Goal: Complete application form: Complete application form

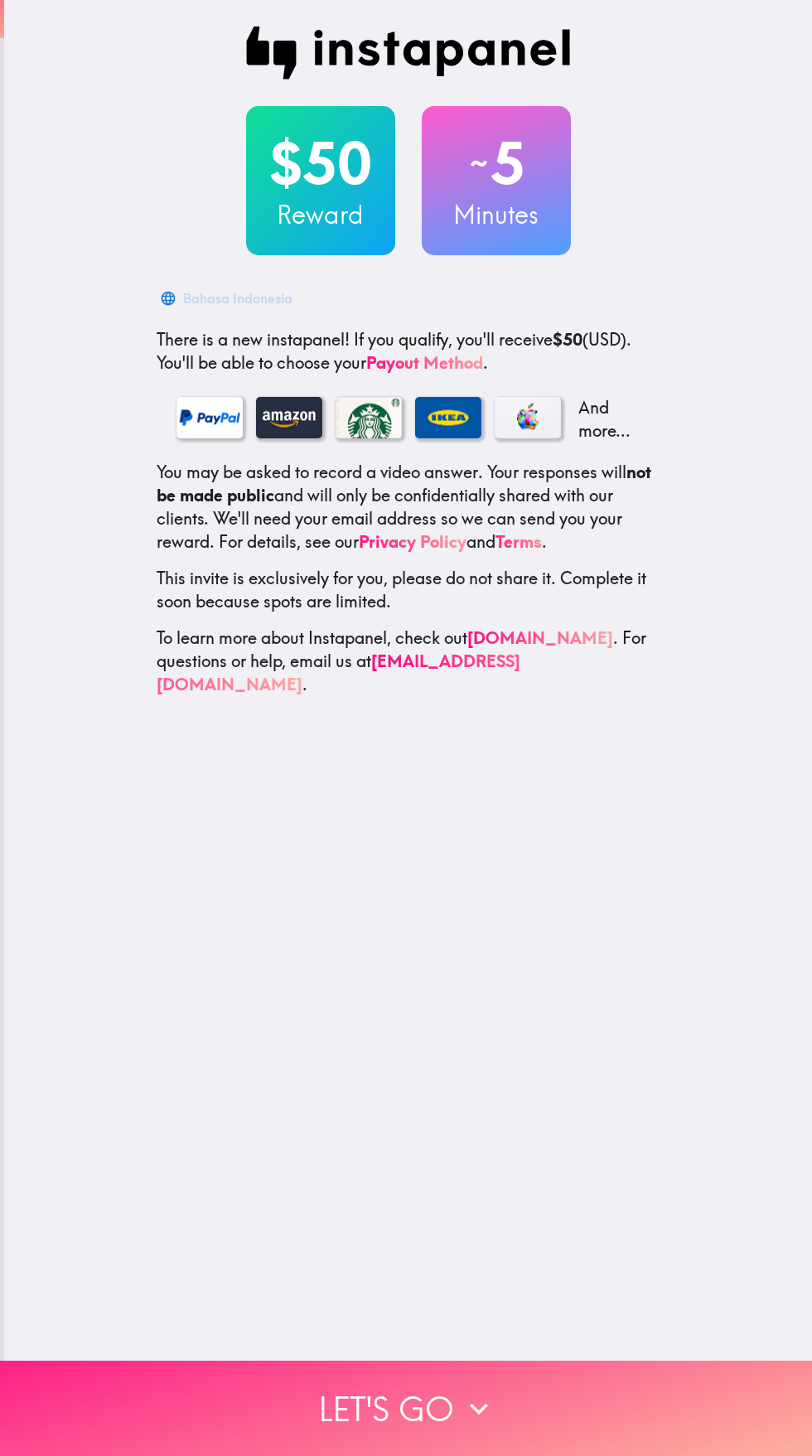
click at [518, 1387] on button "Let's go" at bounding box center [406, 1409] width 812 height 95
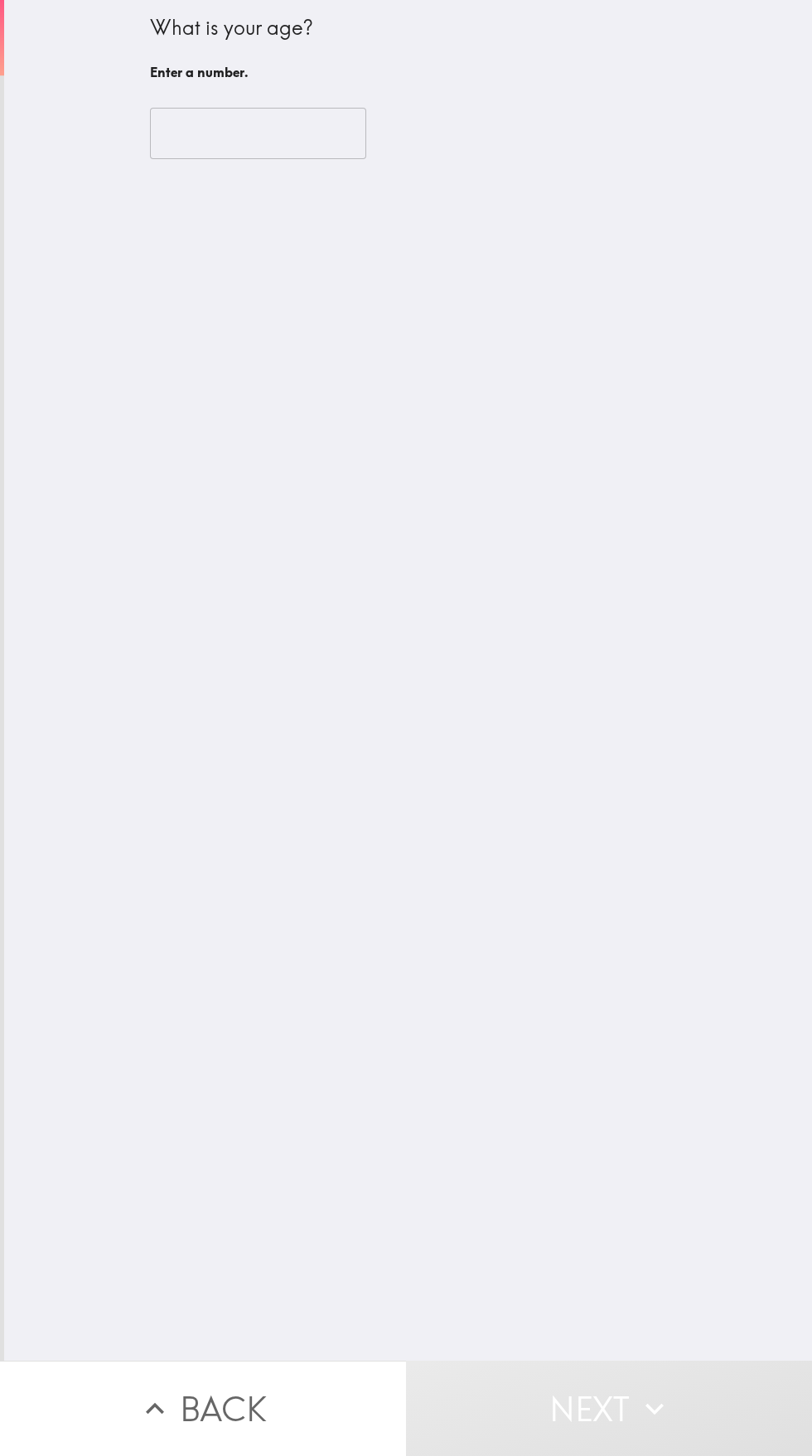
click at [277, 127] on input "number" at bounding box center [258, 133] width 217 height 51
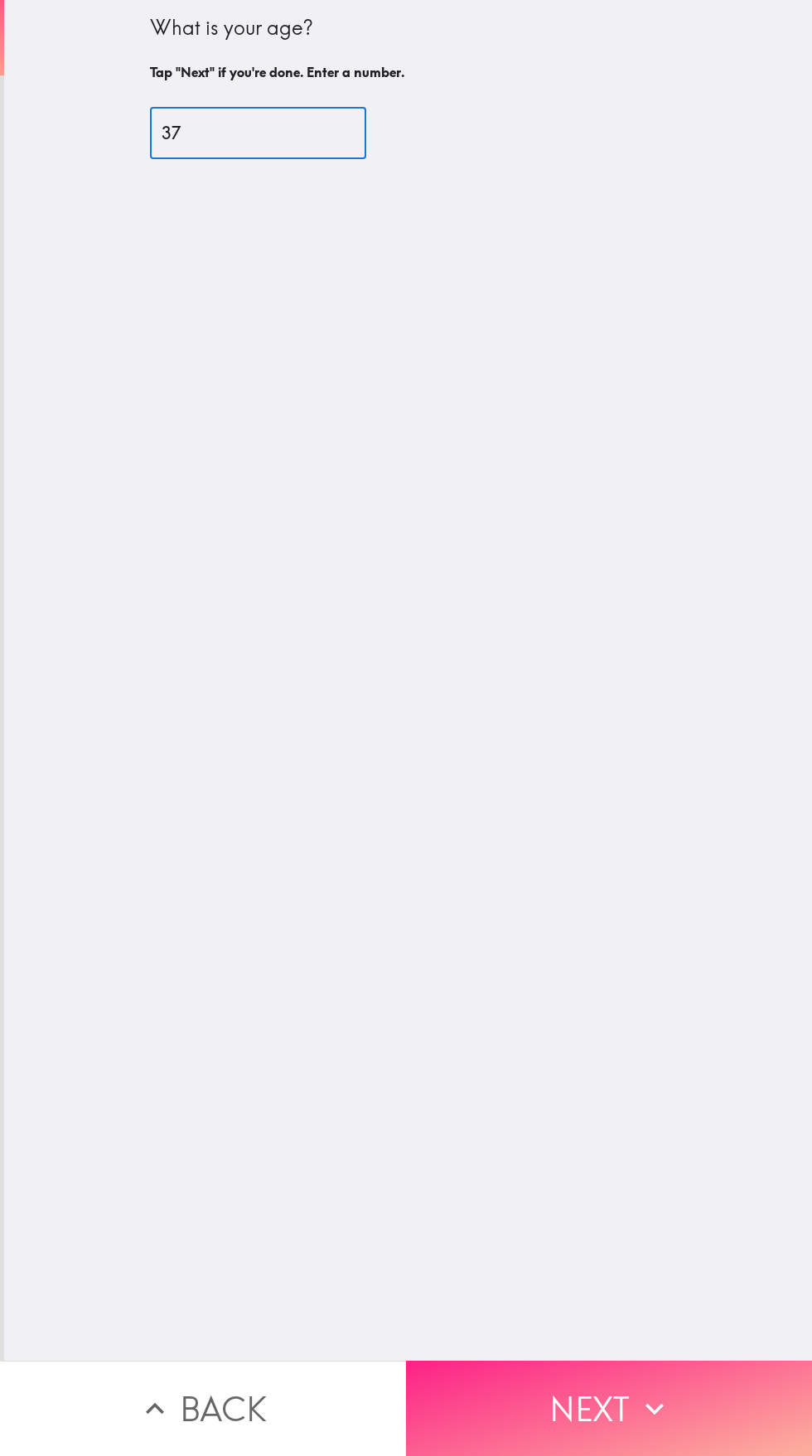
type input "37"
click at [652, 1423] on icon "button" at bounding box center [654, 1409] width 36 height 36
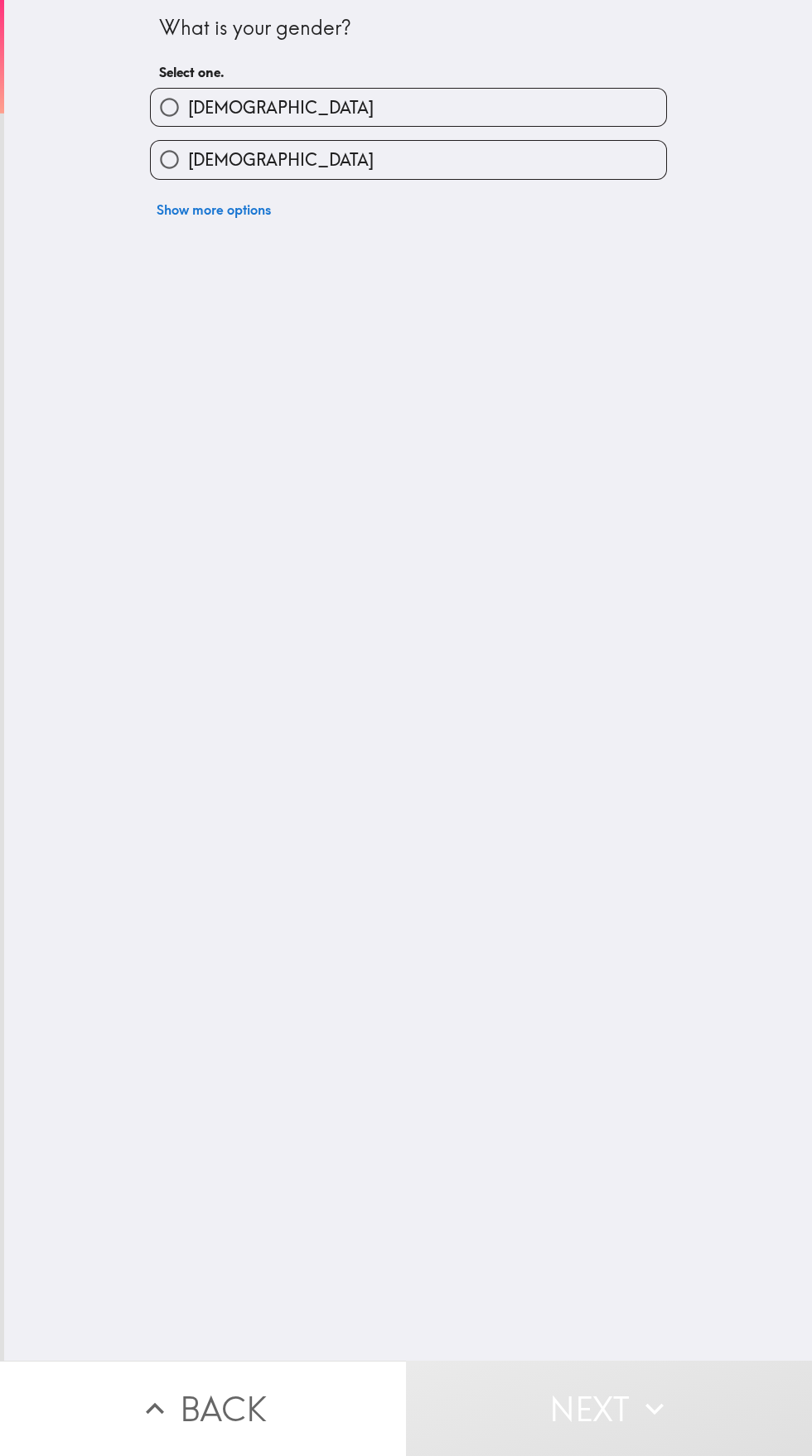
click at [560, 151] on label "[DEMOGRAPHIC_DATA]" at bounding box center [408, 159] width 516 height 37
click at [188, 151] on input "[DEMOGRAPHIC_DATA]" at bounding box center [169, 159] width 37 height 37
radio input "true"
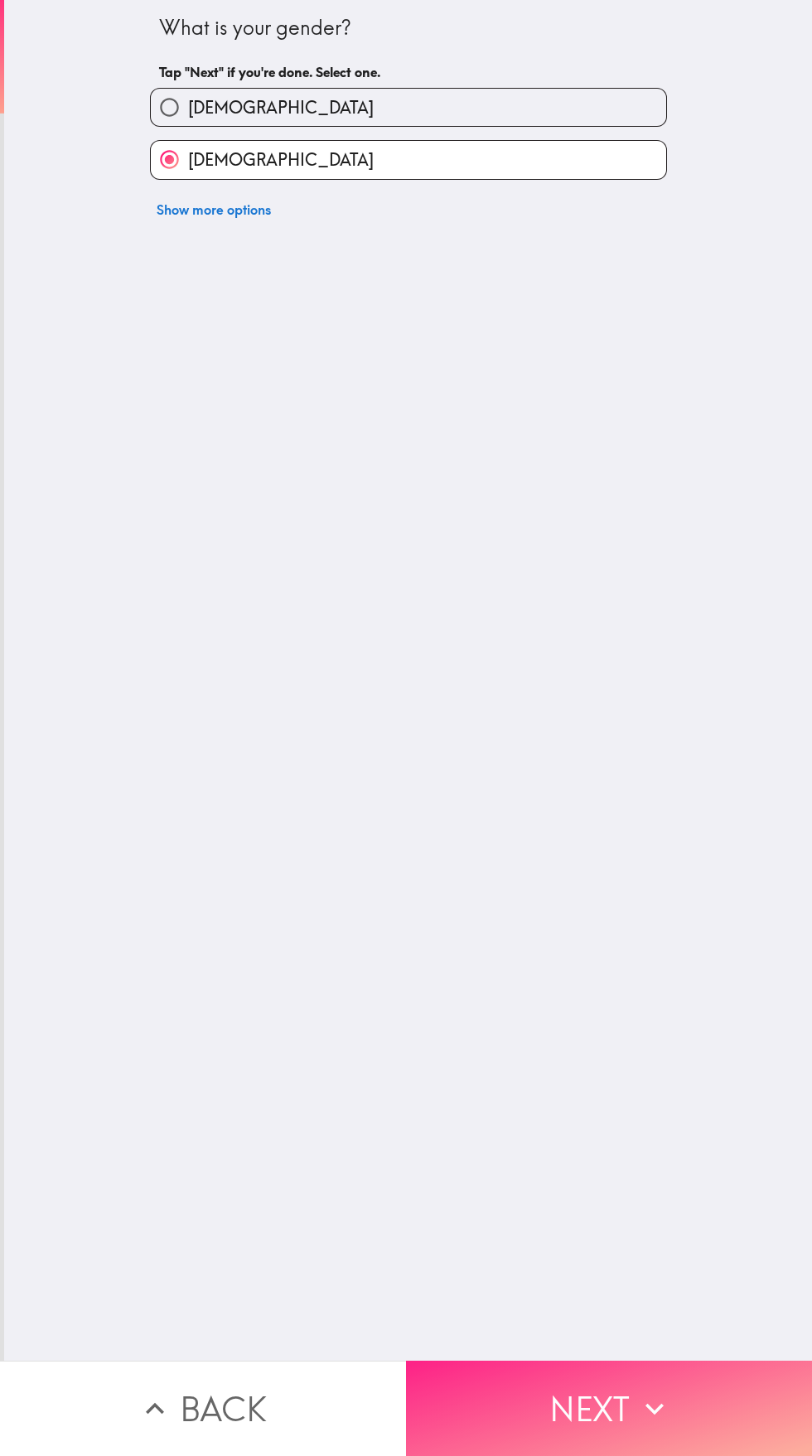
click at [632, 1362] on button "Next" at bounding box center [610, 1409] width 406 height 95
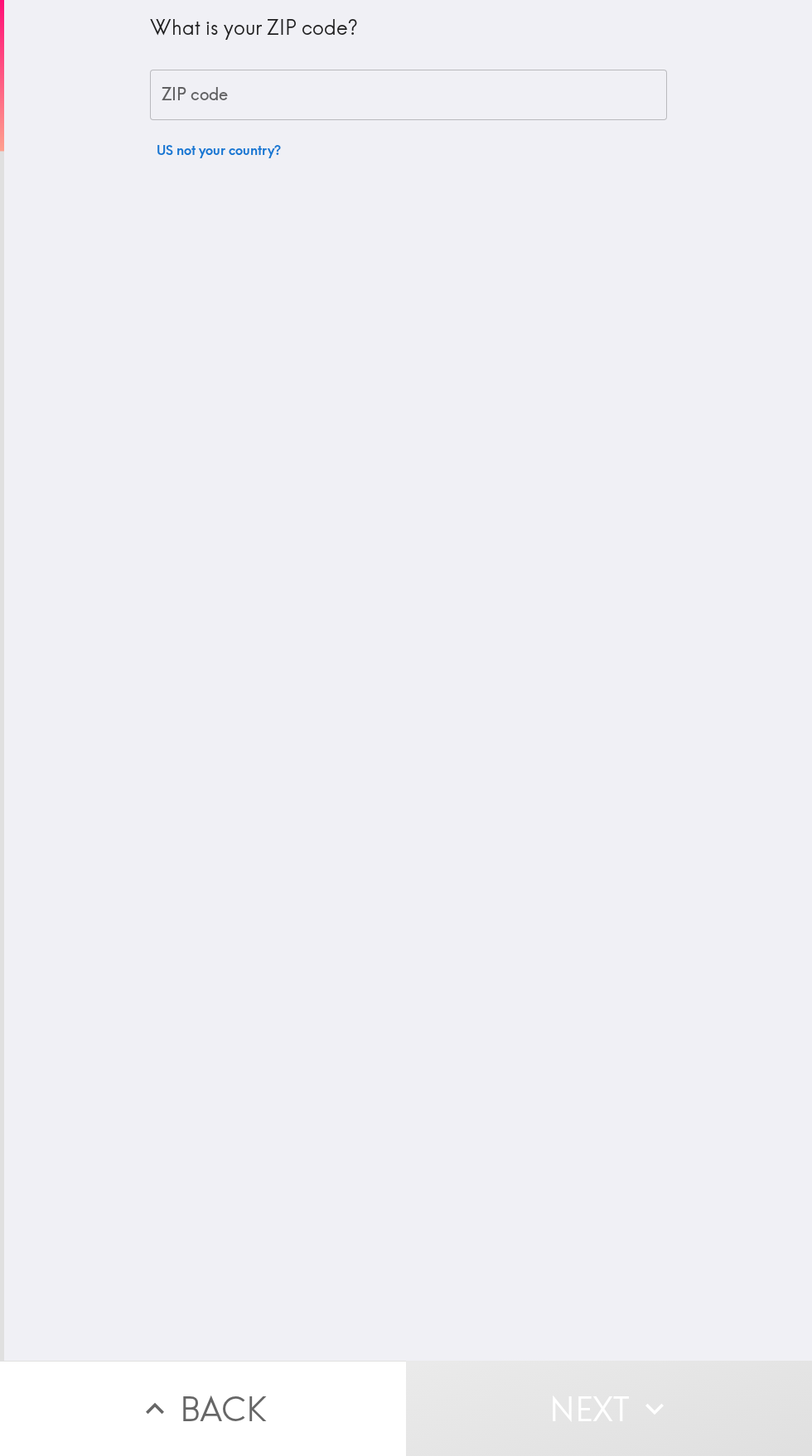
click at [489, 89] on input "ZIP code" at bounding box center [408, 95] width 518 height 51
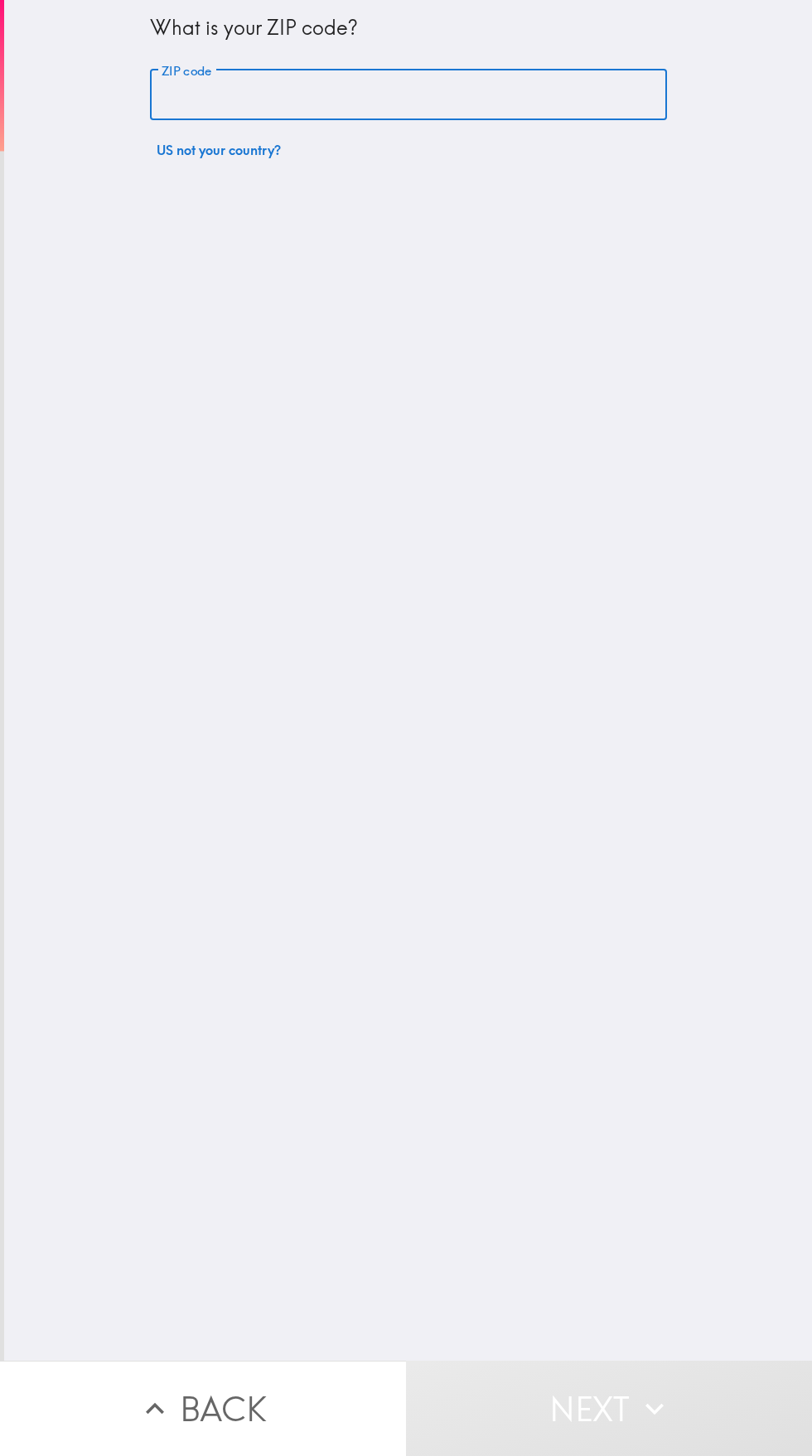
type input "97304"
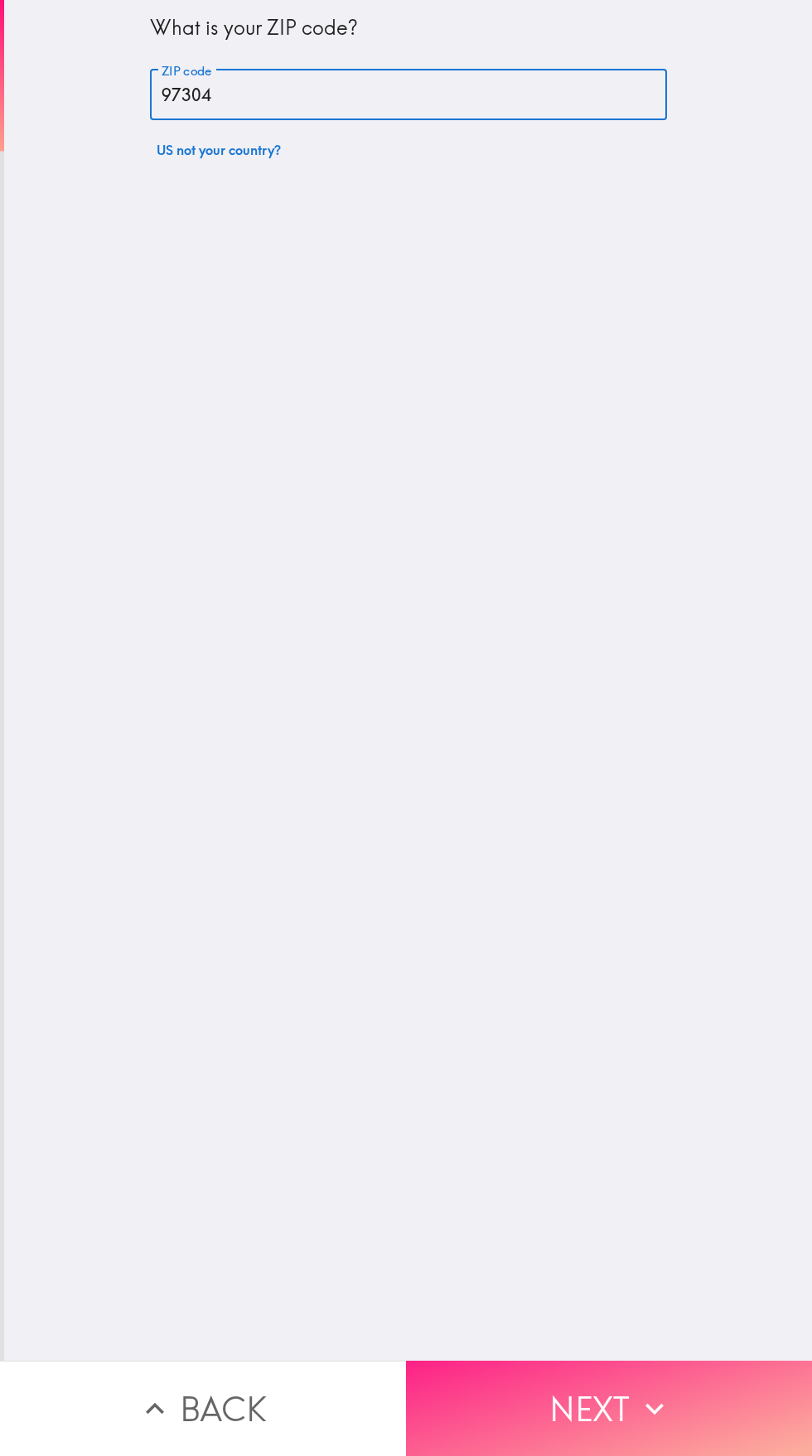
click at [626, 1377] on button "Next" at bounding box center [610, 1409] width 406 height 95
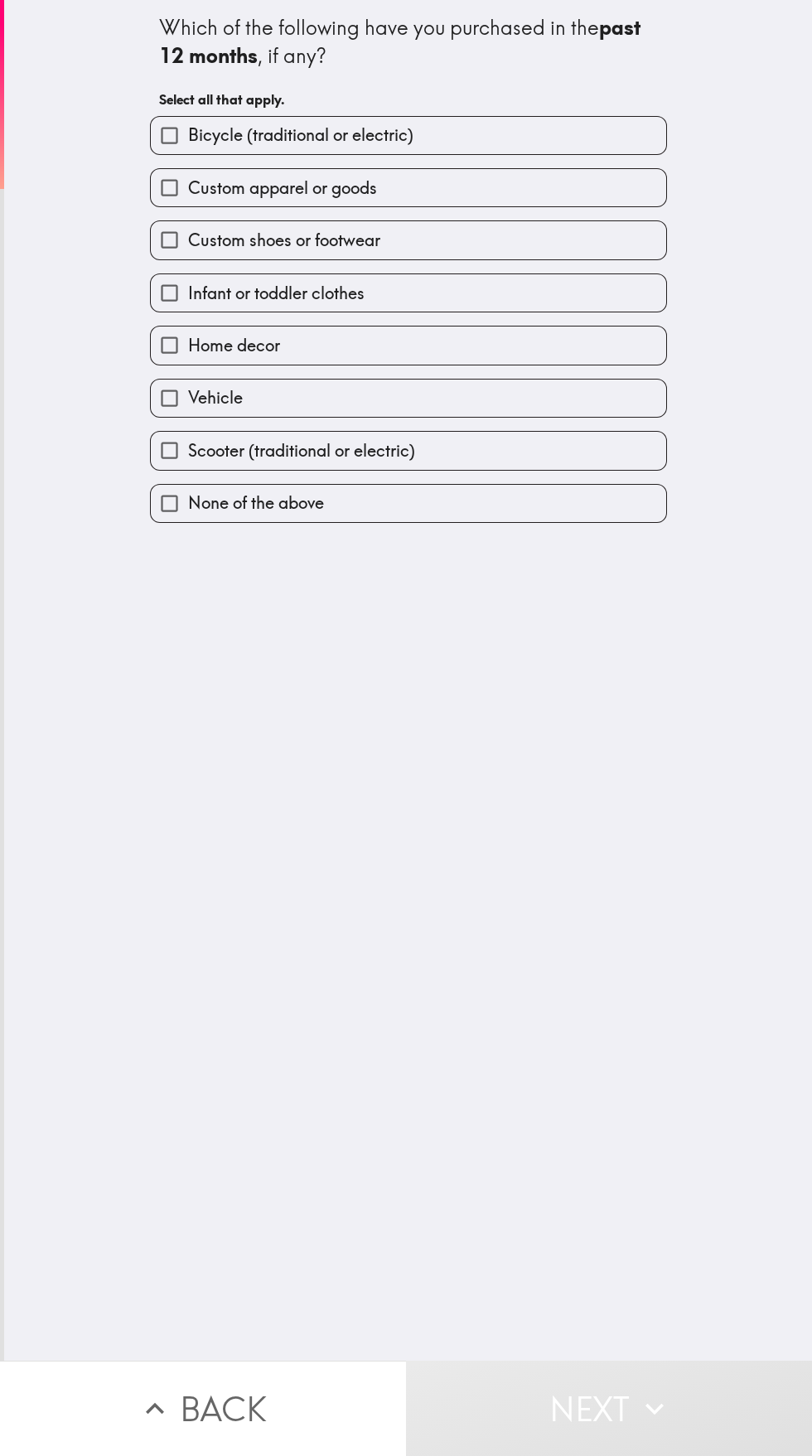
click at [596, 188] on label "Custom apparel or goods" at bounding box center [408, 187] width 516 height 37
click at [188, 188] on input "Custom apparel or goods" at bounding box center [169, 187] width 37 height 37
checkbox input "true"
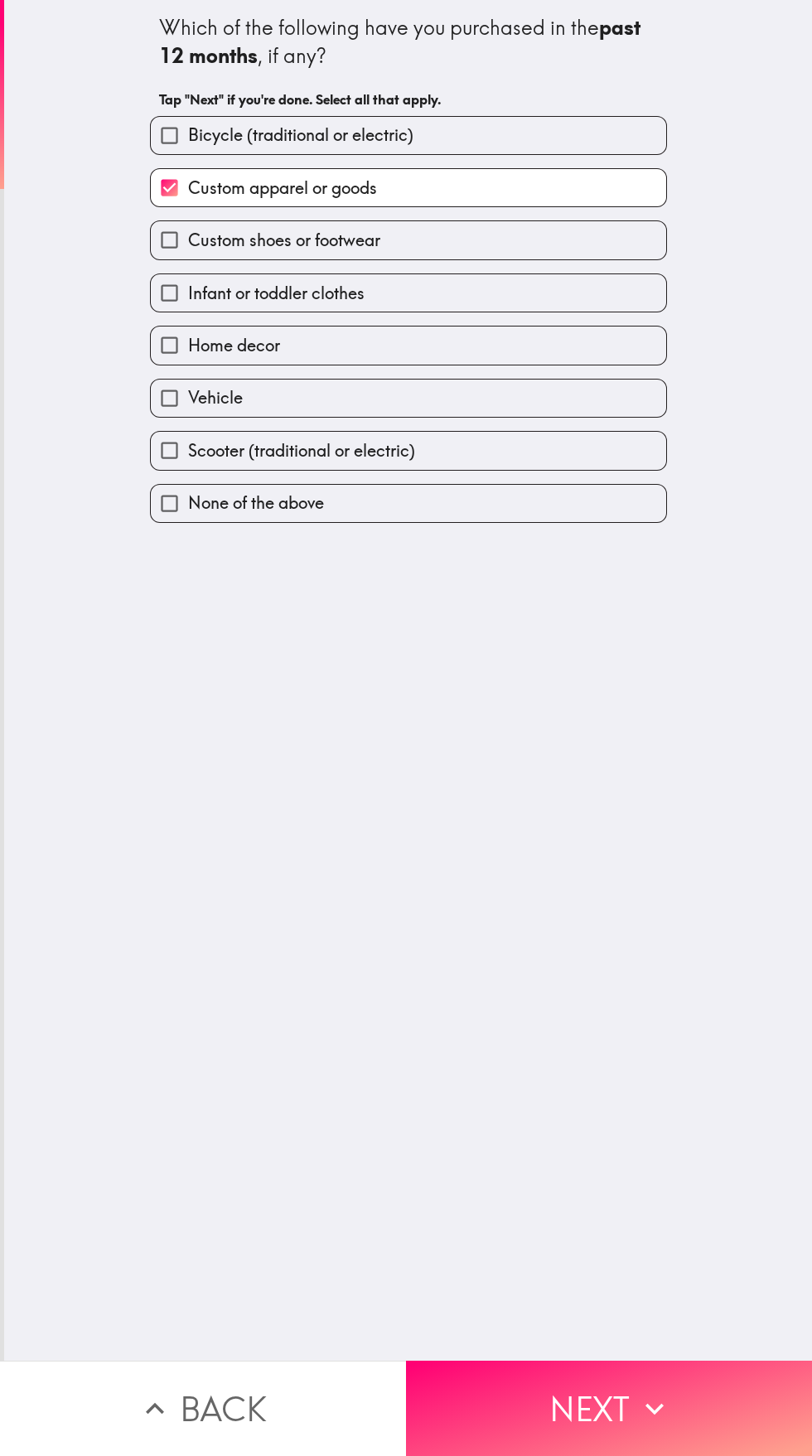
click at [576, 243] on label "Custom shoes or footwear" at bounding box center [408, 239] width 516 height 37
click at [188, 243] on input "Custom shoes or footwear" at bounding box center [169, 239] width 37 height 37
checkbox input "true"
click at [576, 351] on label "Home decor" at bounding box center [408, 345] width 516 height 37
click at [188, 351] on input "Home decor" at bounding box center [169, 345] width 37 height 37
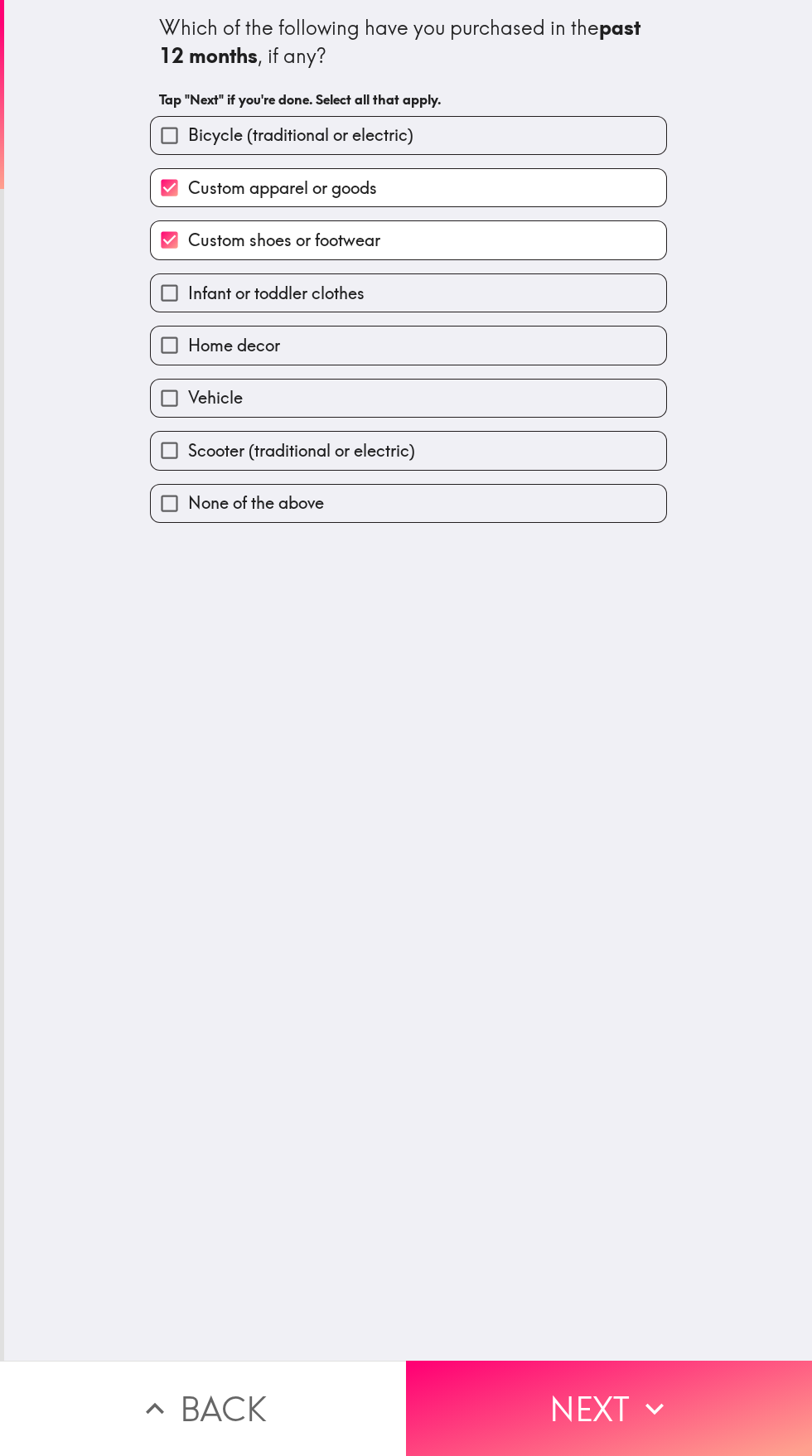
checkbox input "true"
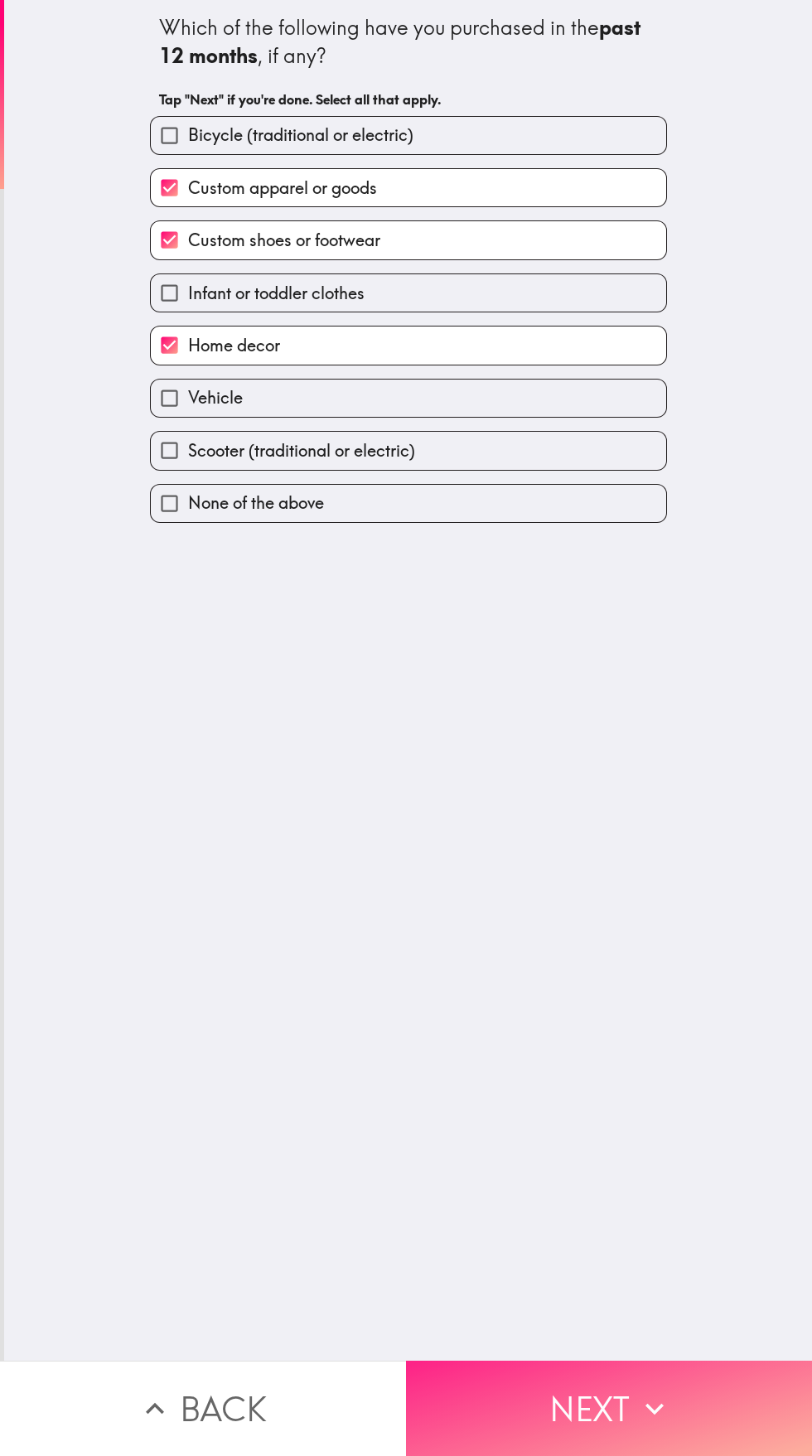
click at [628, 1409] on button "Next" at bounding box center [610, 1409] width 406 height 95
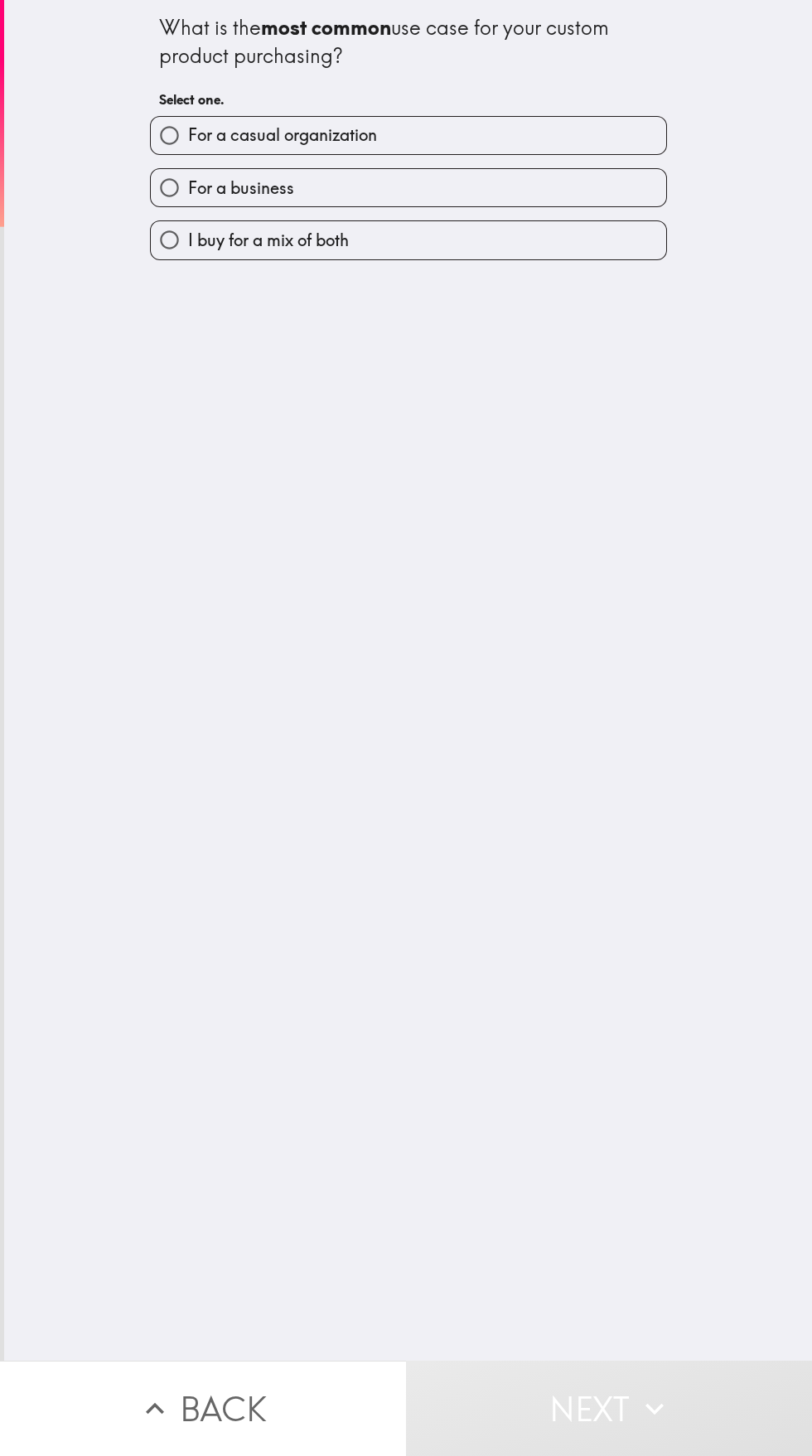
click at [594, 256] on label "I buy for a mix of both" at bounding box center [408, 239] width 516 height 37
click at [188, 256] on input "I buy for a mix of both" at bounding box center [169, 239] width 37 height 37
radio input "true"
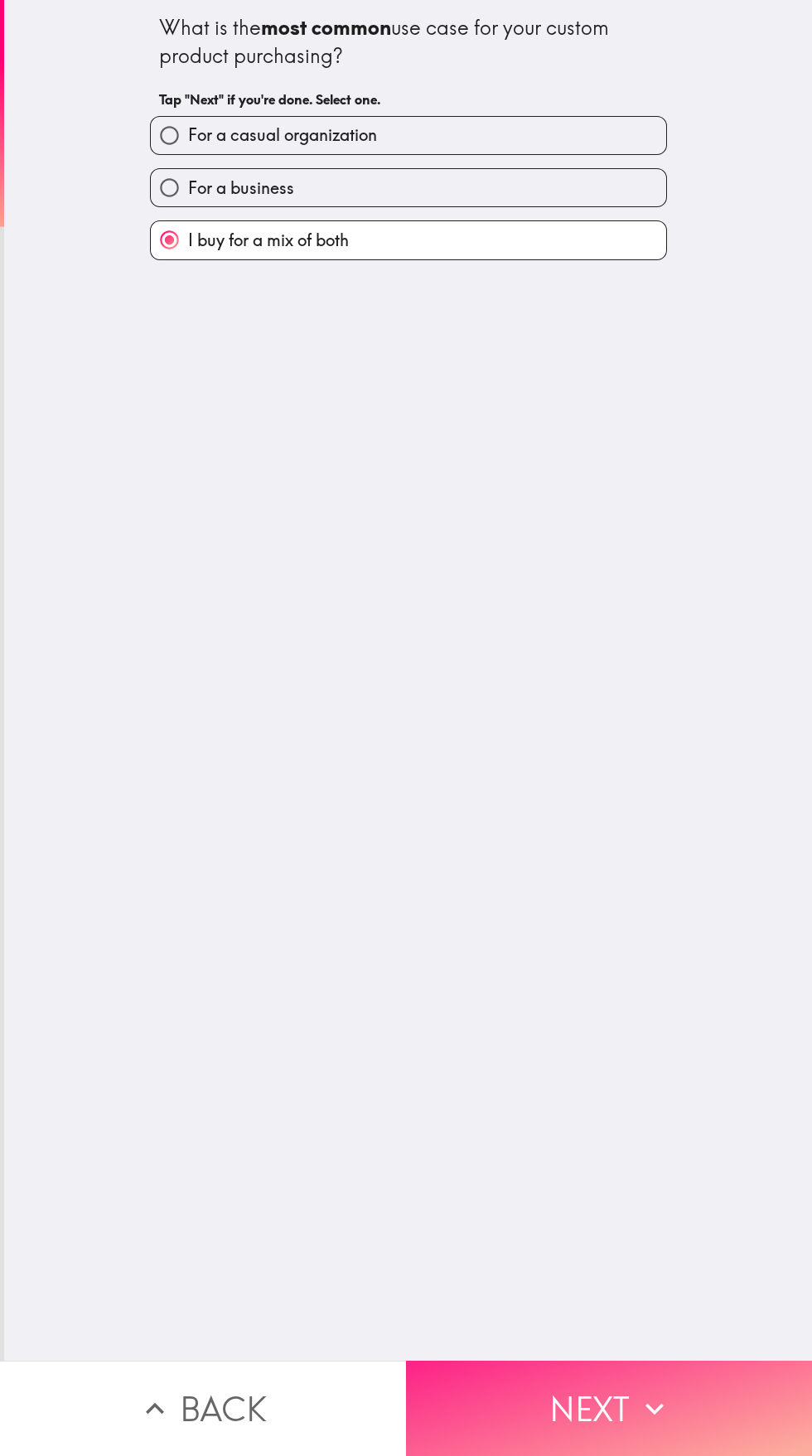
click at [633, 1425] on button "Next" at bounding box center [610, 1409] width 406 height 95
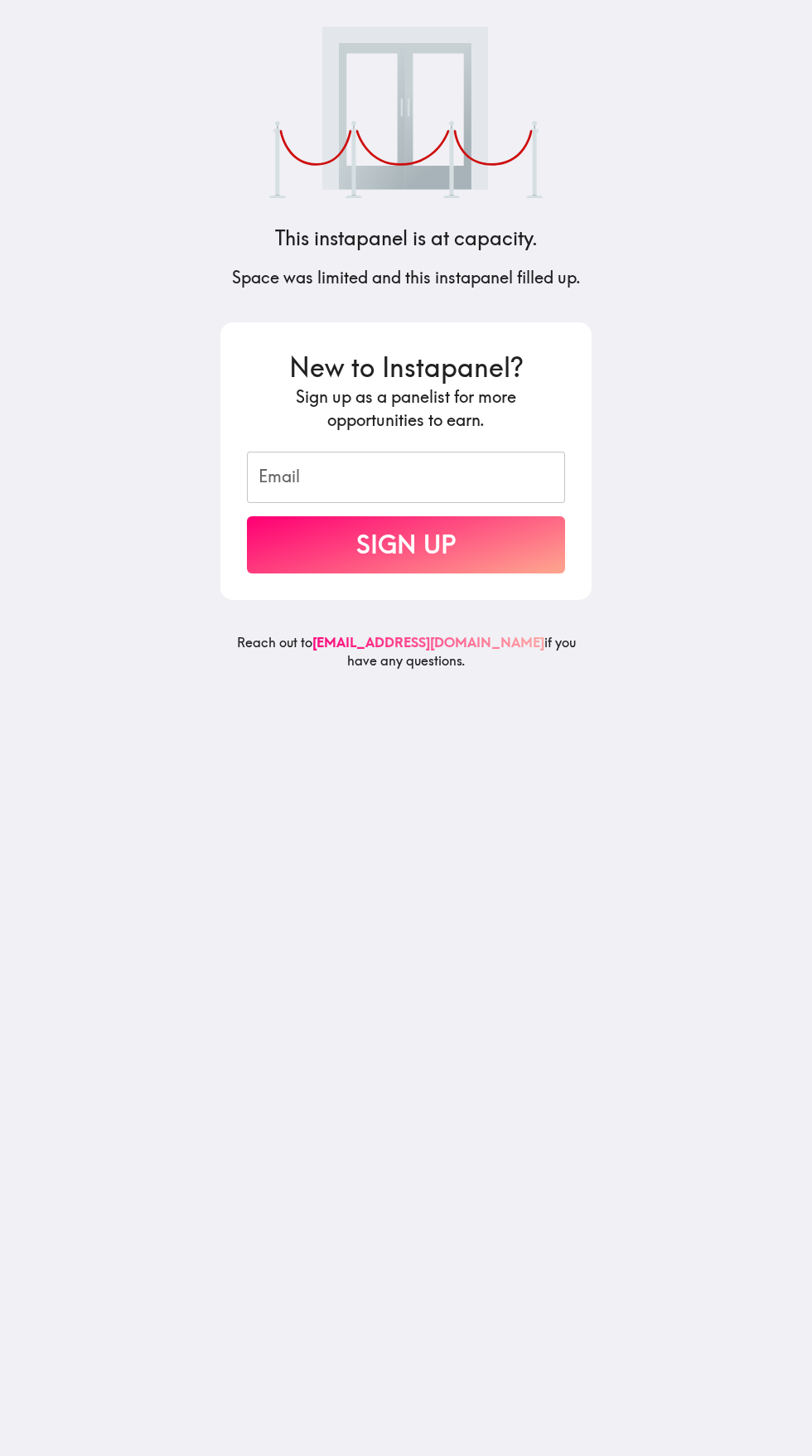
click at [513, 478] on input "Email" at bounding box center [406, 478] width 318 height 51
type input "[EMAIL_ADDRESS][DOMAIN_NAME]"
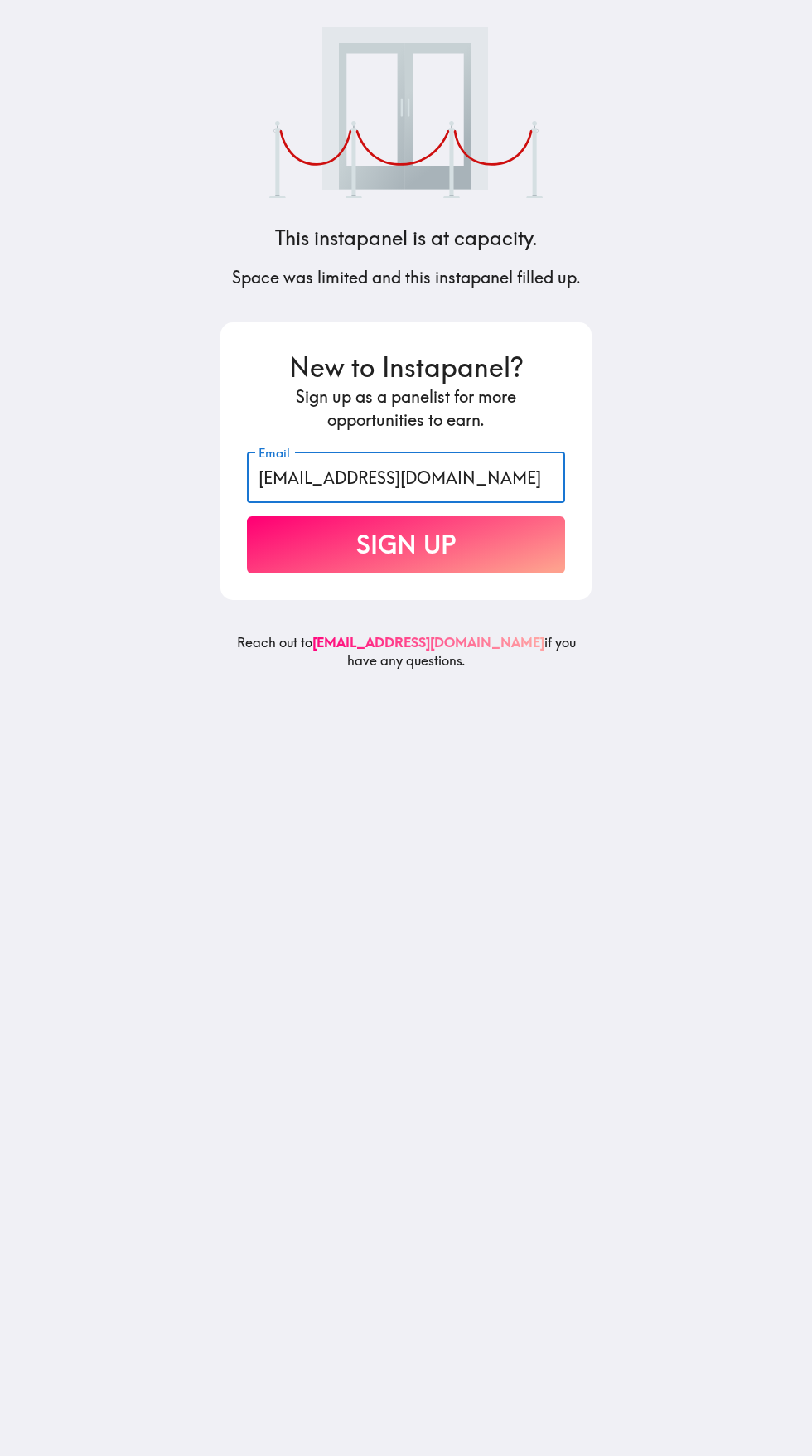
click at [510, 531] on button "Sign Up" at bounding box center [406, 545] width 318 height 57
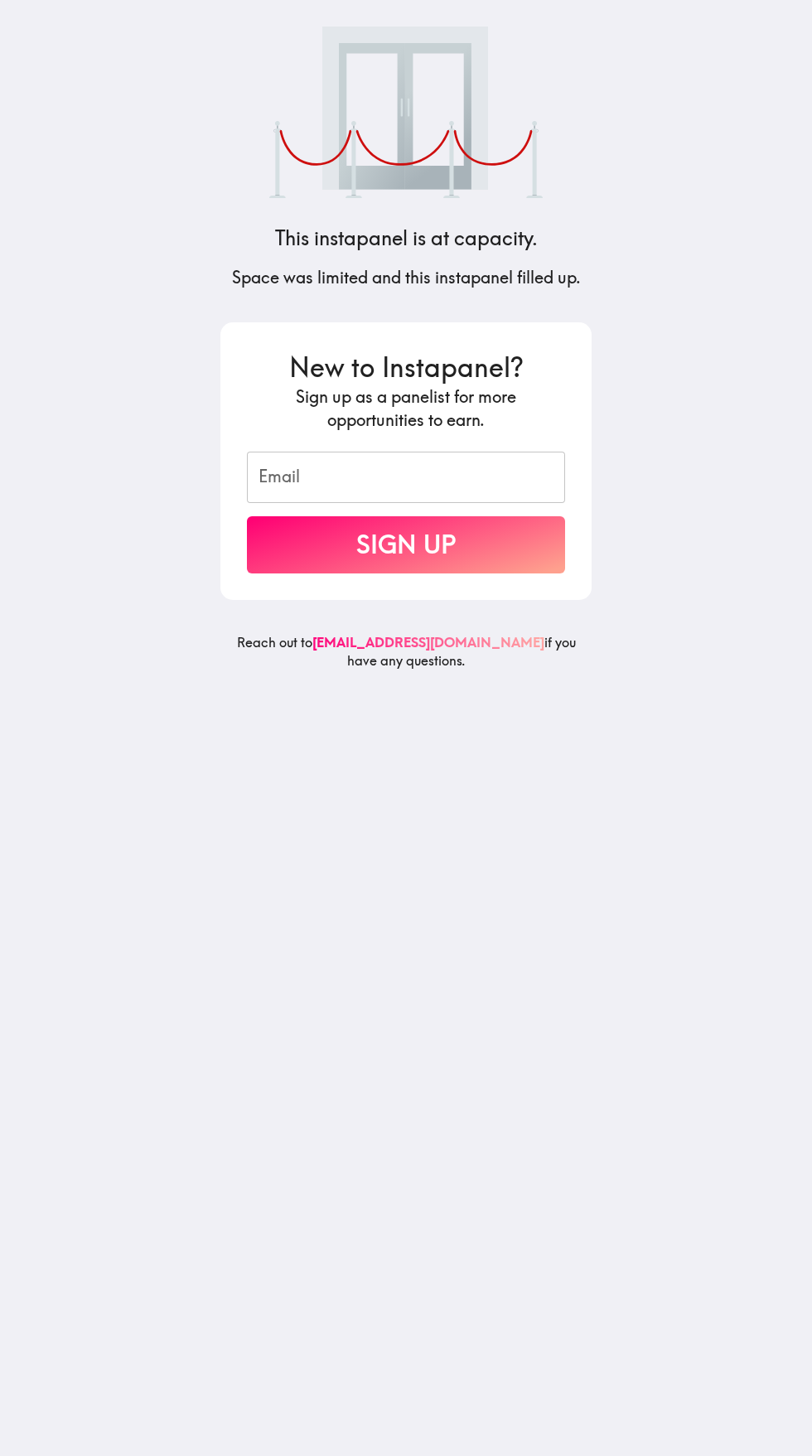
click at [492, 478] on input "Email" at bounding box center [406, 478] width 318 height 51
